Goal: Information Seeking & Learning: Learn about a topic

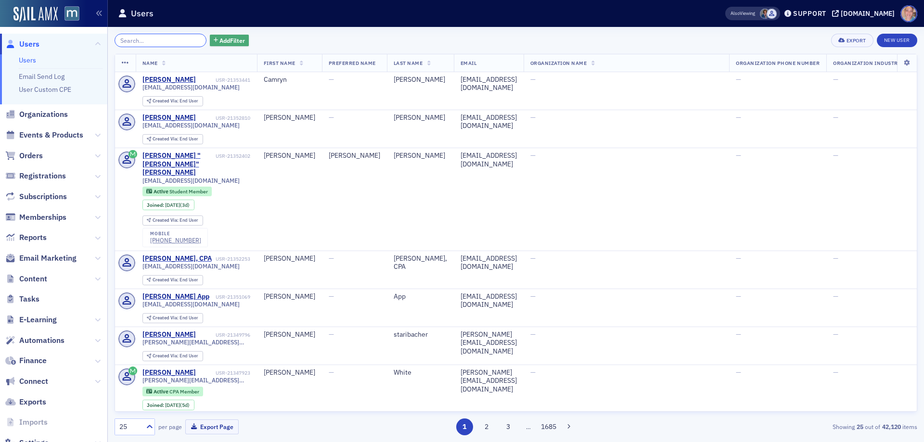
drag, startPoint x: 130, startPoint y: 42, endPoint x: 217, endPoint y: 44, distance: 87.2
click at [131, 42] on input "search" at bounding box center [161, 40] width 92 height 13
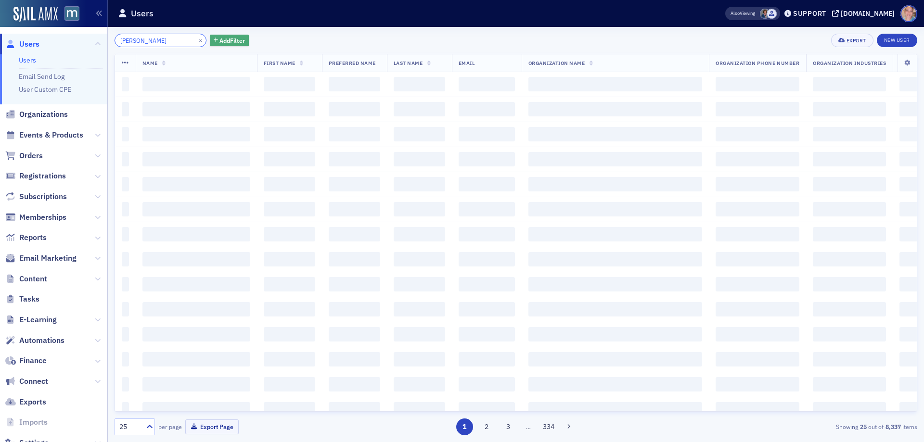
type input "jason barnes"
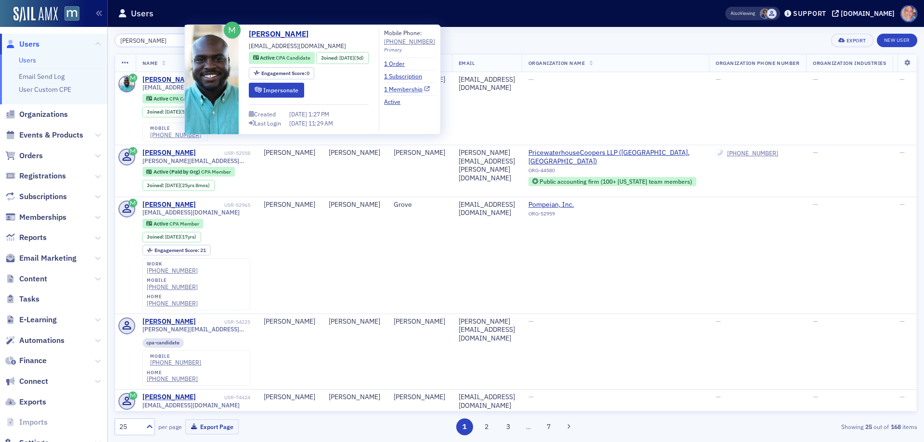
click at [419, 87] on link "1 Membership" at bounding box center [407, 89] width 46 height 9
click at [163, 78] on div "[PERSON_NAME]" at bounding box center [169, 80] width 53 height 9
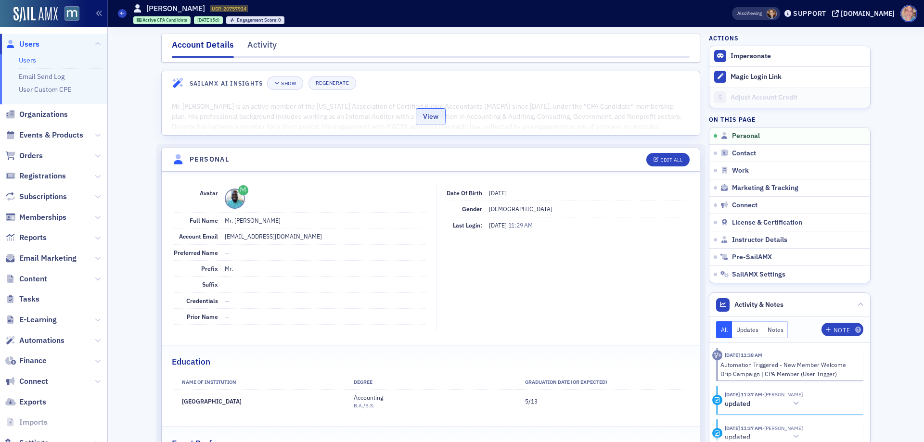
click at [433, 118] on button "View" at bounding box center [431, 116] width 30 height 17
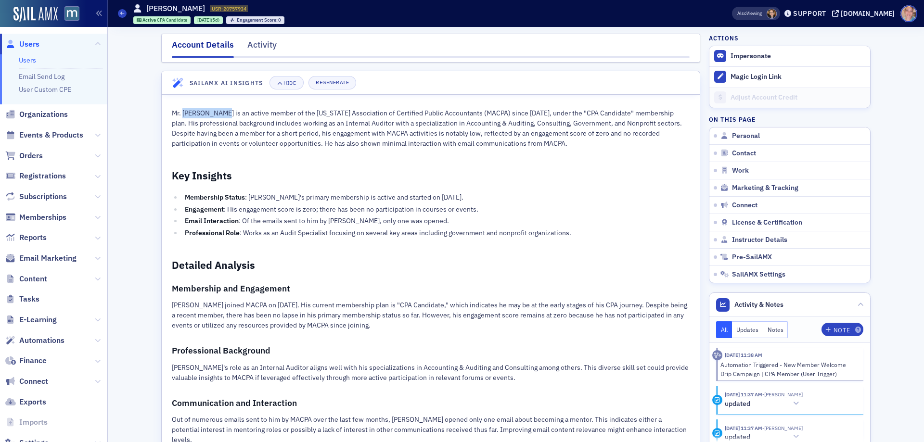
drag, startPoint x: 220, startPoint y: 115, endPoint x: 180, endPoint y: 117, distance: 40.5
click at [180, 117] on p "Mr. Jason Barnes is an active member of the Maryland Association of Certified P…" at bounding box center [431, 128] width 518 height 40
copy p "[PERSON_NAME]"
click at [282, 126] on p "Mr. Jason Barnes is an active member of the Maryland Association of Certified P…" at bounding box center [431, 128] width 518 height 40
click at [119, 13] on span at bounding box center [122, 13] width 9 height 9
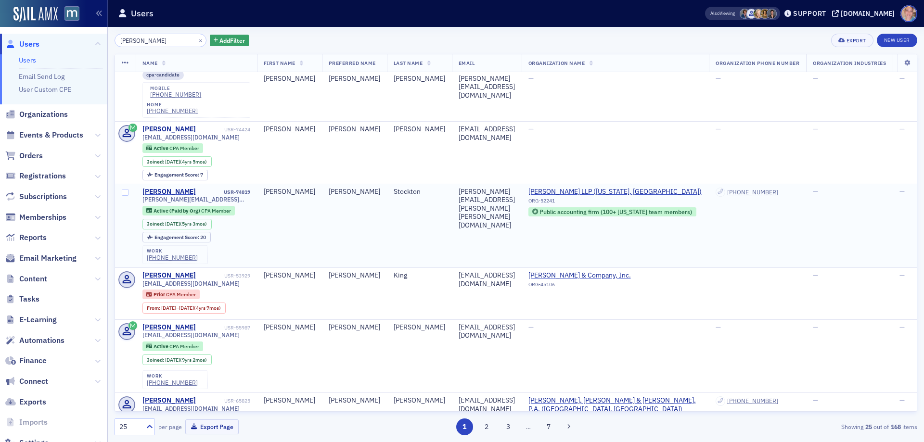
scroll to position [289, 0]
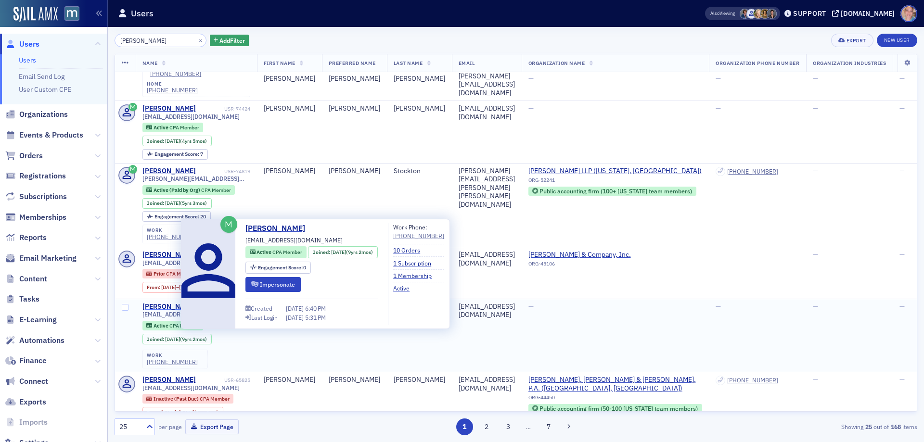
click at [160, 303] on div "Jason Myers" at bounding box center [169, 307] width 53 height 9
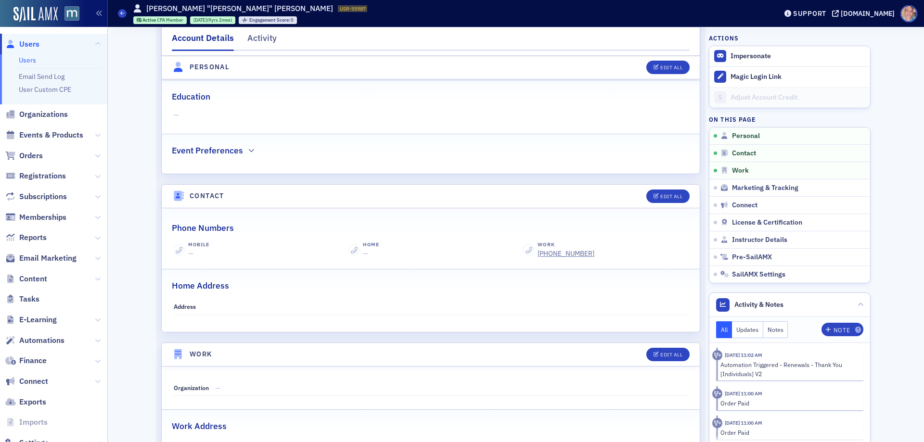
scroll to position [337, 0]
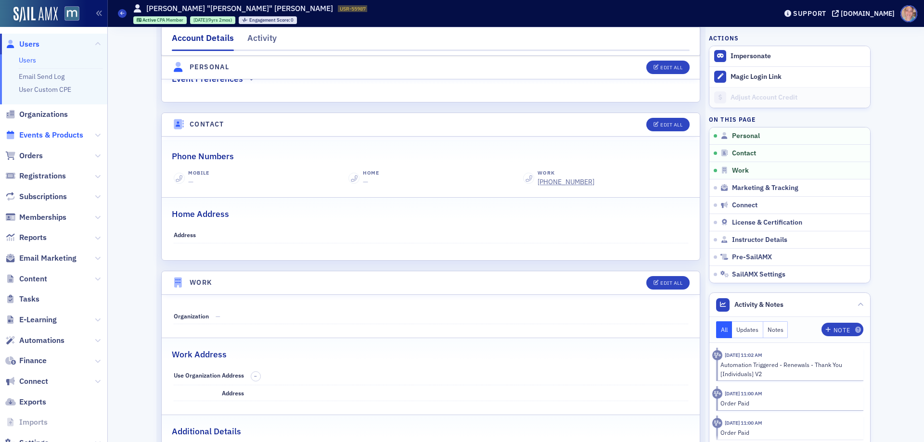
click at [48, 134] on span "Events & Products" at bounding box center [51, 135] width 64 height 11
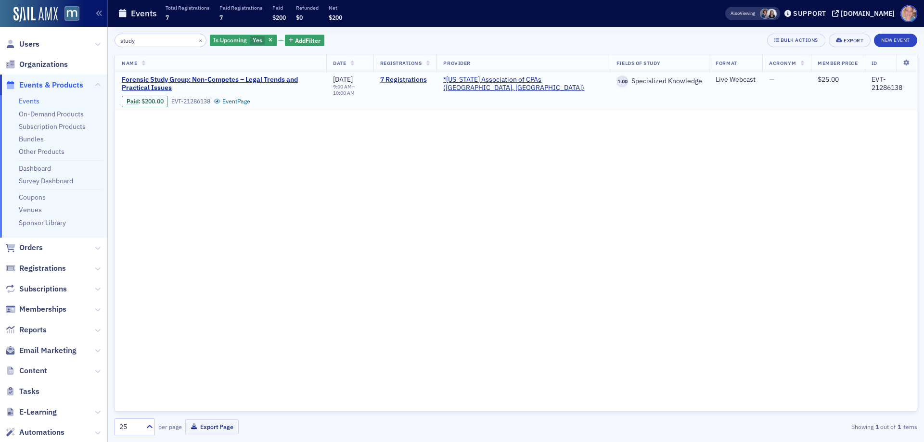
type input "study"
click at [430, 78] on link "7 Registrations" at bounding box center [405, 80] width 50 height 9
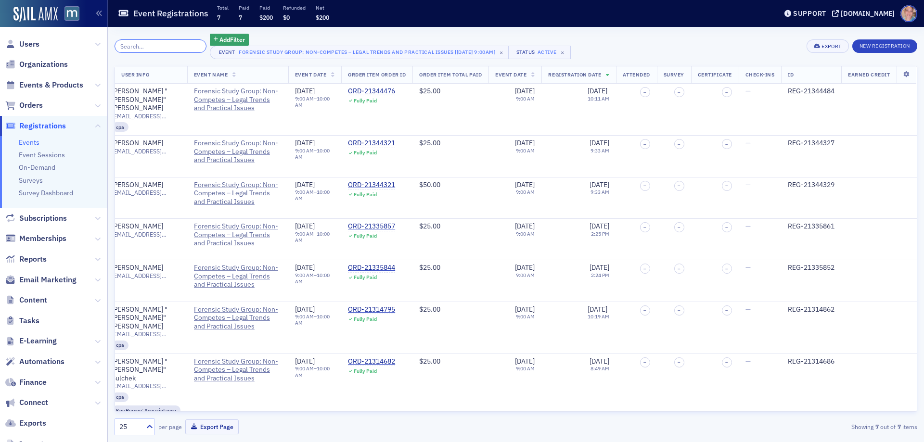
scroll to position [0, 469]
click at [264, 104] on span "Forensic Study Group: Non-Competes – Legal Trends and Practical Issues" at bounding box center [238, 100] width 88 height 26
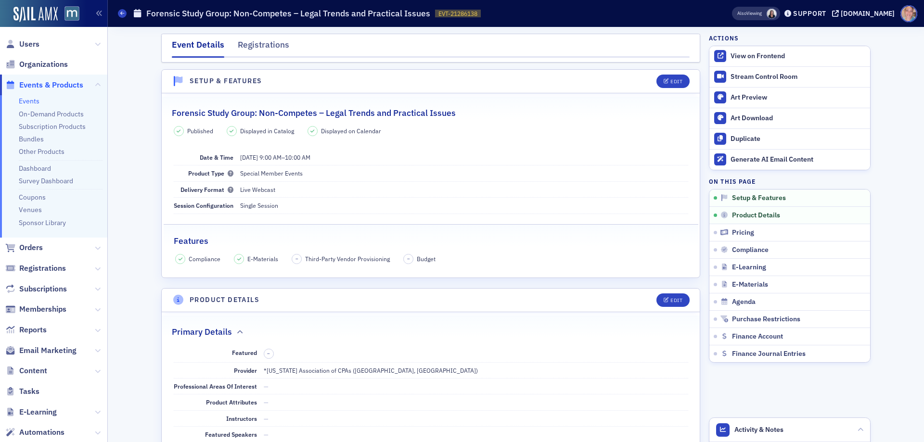
click at [35, 97] on link "Events" at bounding box center [29, 101] width 21 height 9
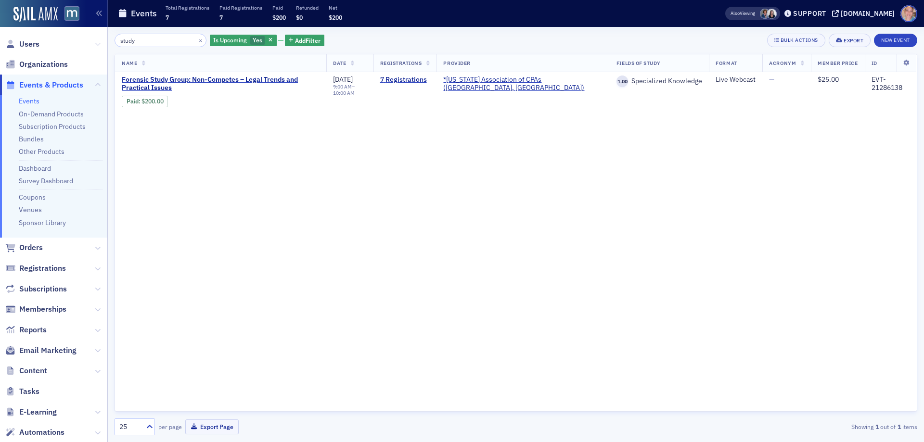
drag, startPoint x: 148, startPoint y: 40, endPoint x: 89, endPoint y: 43, distance: 59.8
click at [89, 42] on div "Users Organizations Events & Products Events On-Demand Products Subscription Pr…" at bounding box center [462, 221] width 924 height 442
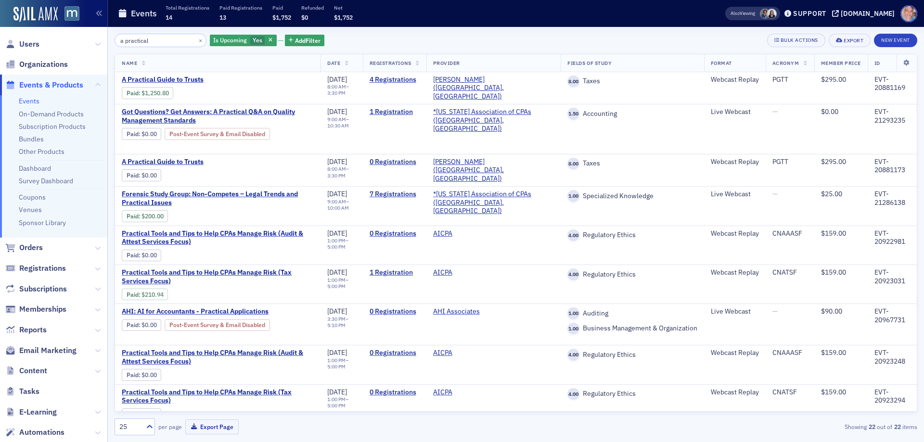
type input "a practical"
click at [196, 39] on button "×" at bounding box center [200, 40] width 9 height 9
